Goal: Transaction & Acquisition: Purchase product/service

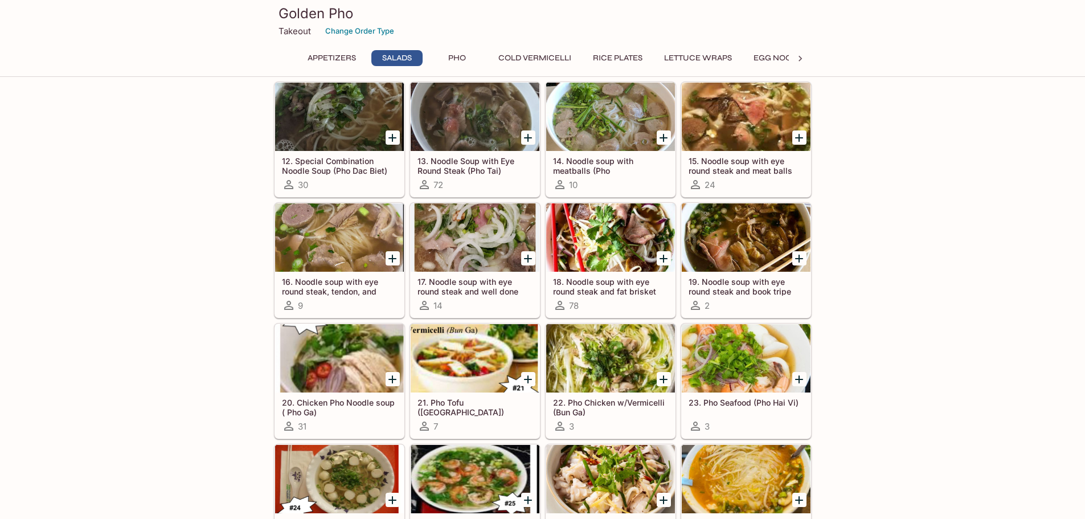
scroll to position [684, 0]
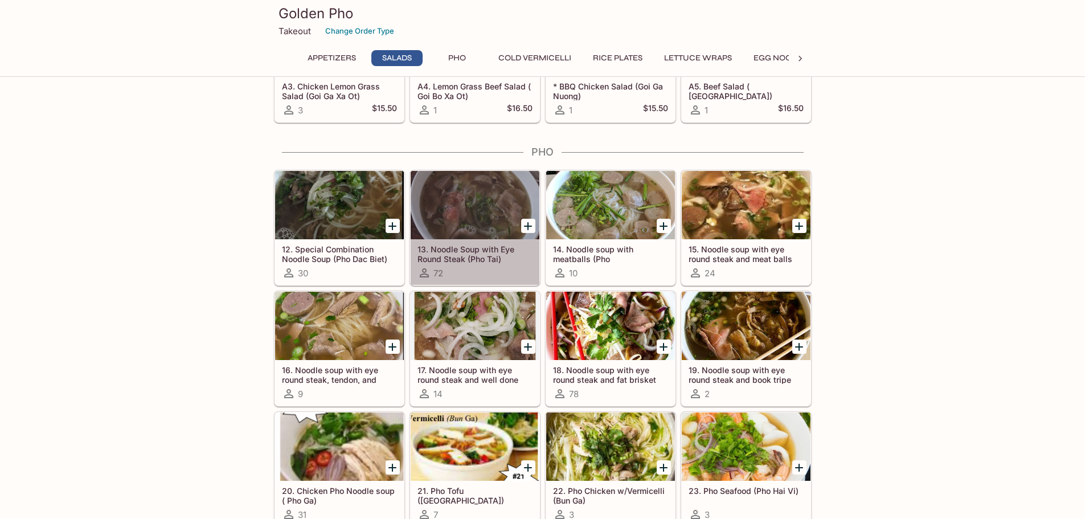
click at [490, 249] on h5 "13. Noodle Soup with Eye Round Steak (Pho Tai)" at bounding box center [475, 253] width 115 height 19
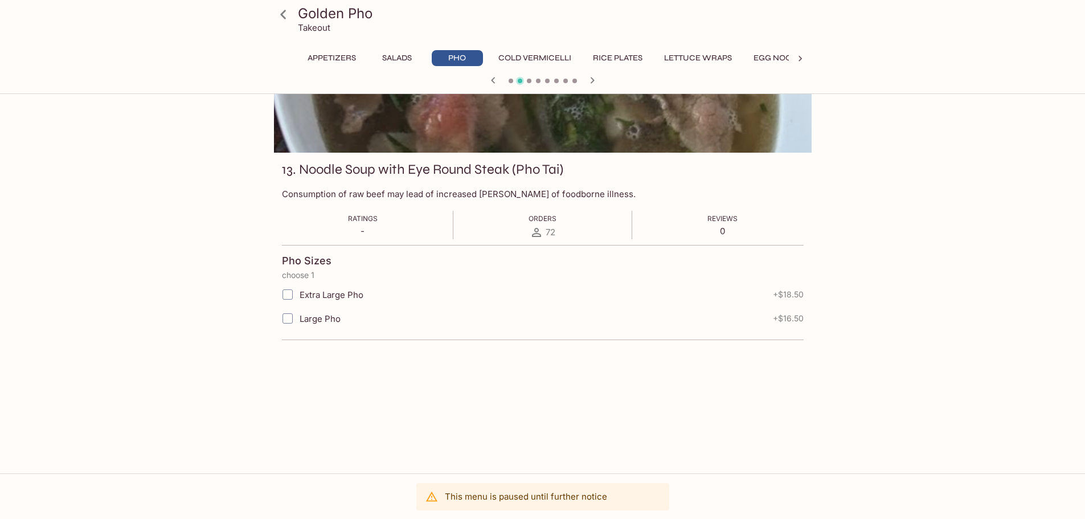
scroll to position [99, 0]
click at [618, 55] on button "Rice Plates" at bounding box center [618, 58] width 62 height 16
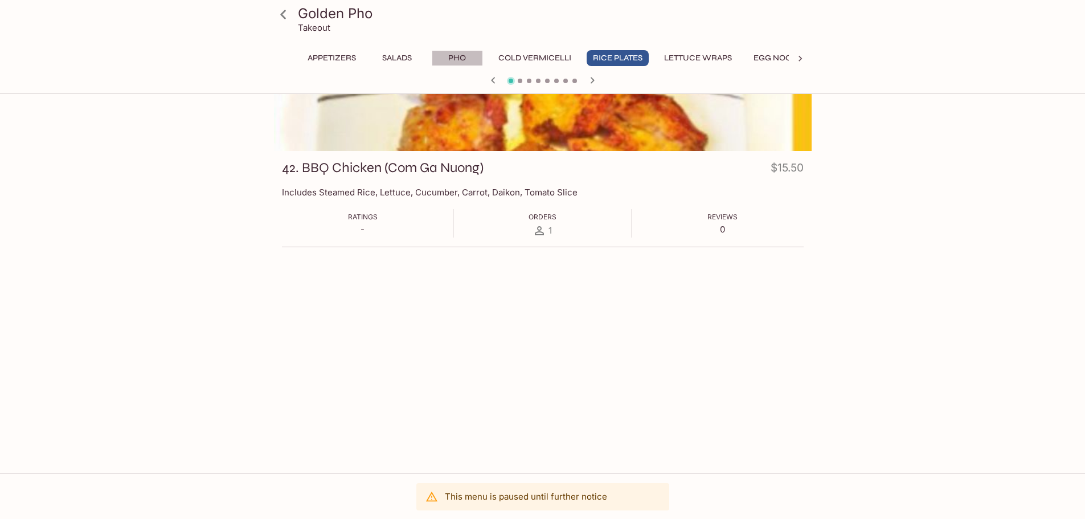
click at [460, 55] on button "Pho" at bounding box center [457, 58] width 51 height 16
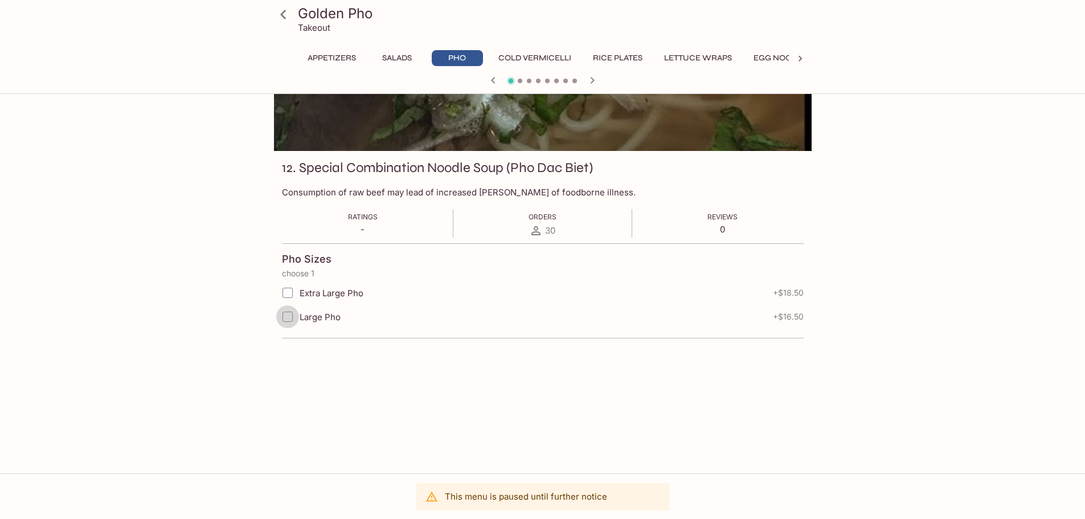
click at [293, 317] on input "Large Pho" at bounding box center [287, 316] width 23 height 23
checkbox input "true"
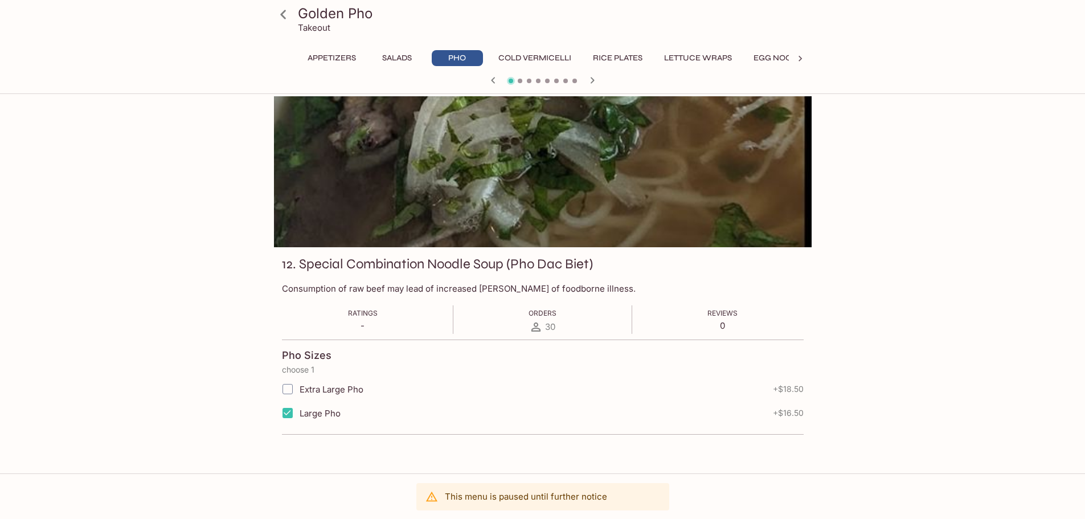
scroll to position [0, 0]
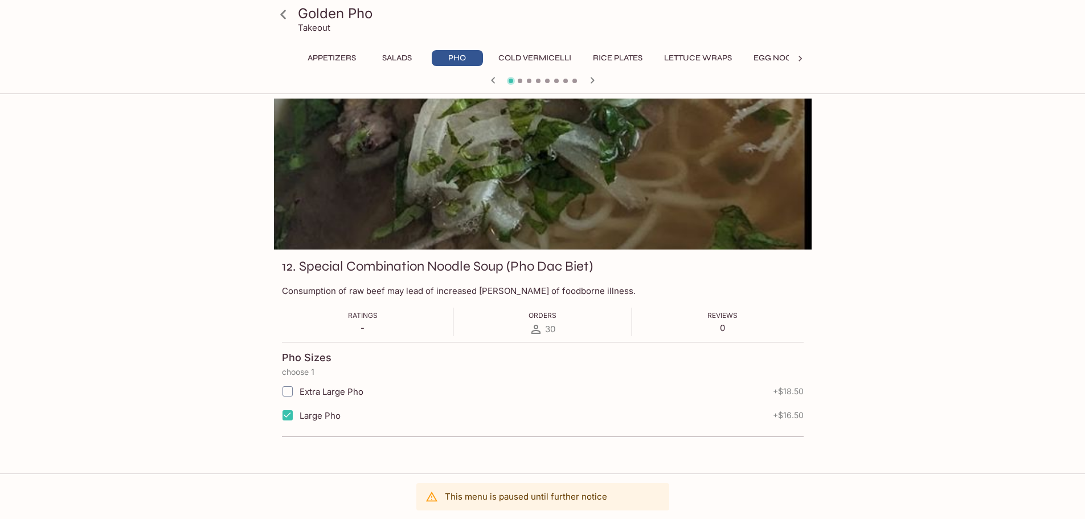
click at [285, 12] on icon at bounding box center [283, 15] width 20 height 20
